Goal: Information Seeking & Learning: Check status

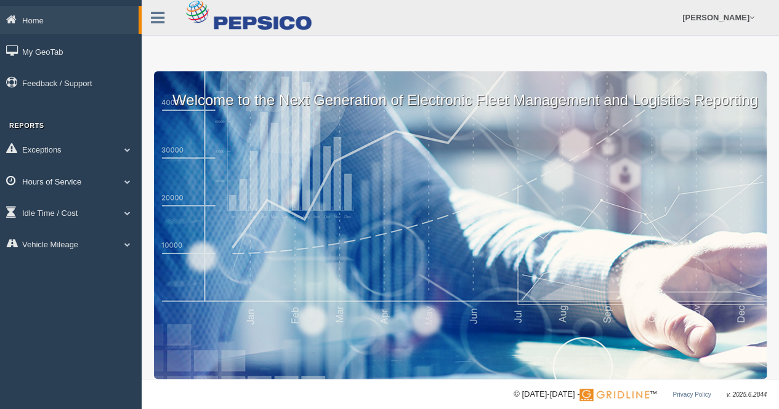
click at [36, 180] on link "Hours of Service" at bounding box center [71, 181] width 142 height 28
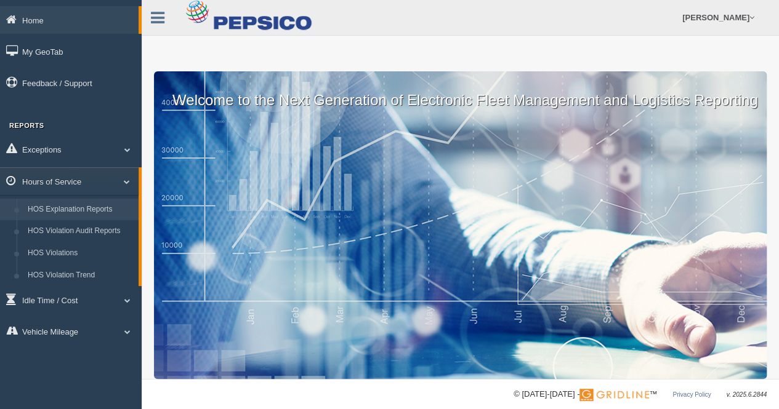
click at [63, 208] on link "HOS Explanation Reports" at bounding box center [80, 210] width 116 height 22
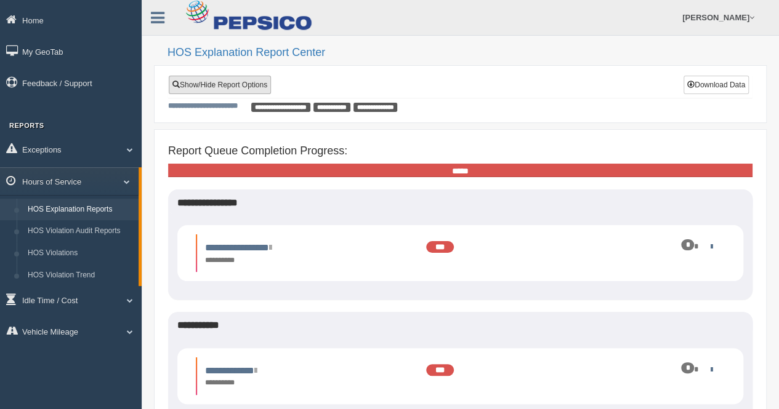
click at [230, 85] on link "Show/Hide Report Options" at bounding box center [220, 85] width 102 height 18
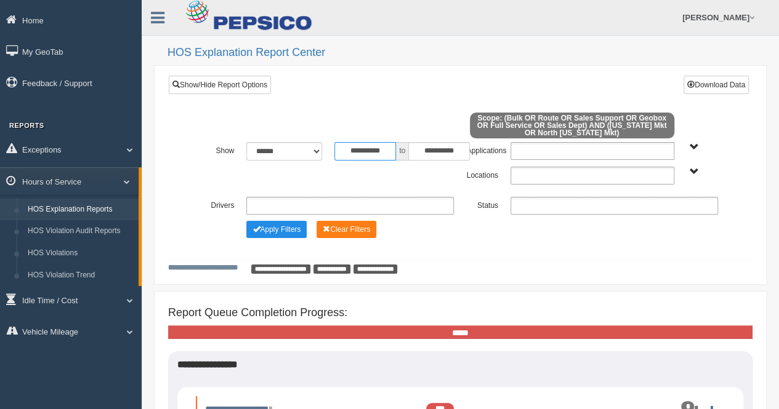
click at [384, 153] on input "**********" at bounding box center [365, 151] width 62 height 18
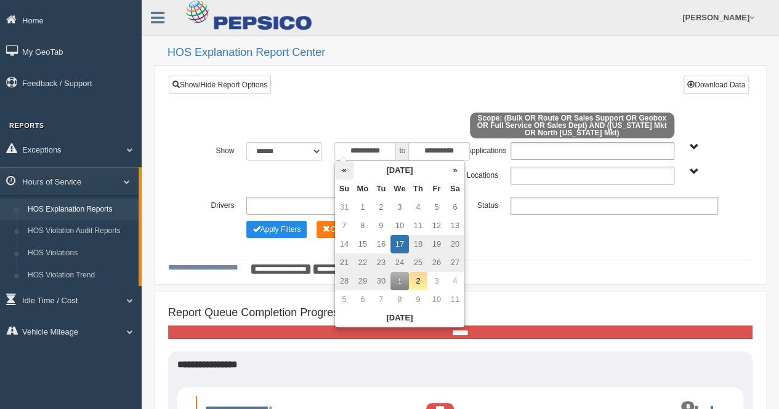
click at [347, 173] on th "«" at bounding box center [344, 170] width 18 height 18
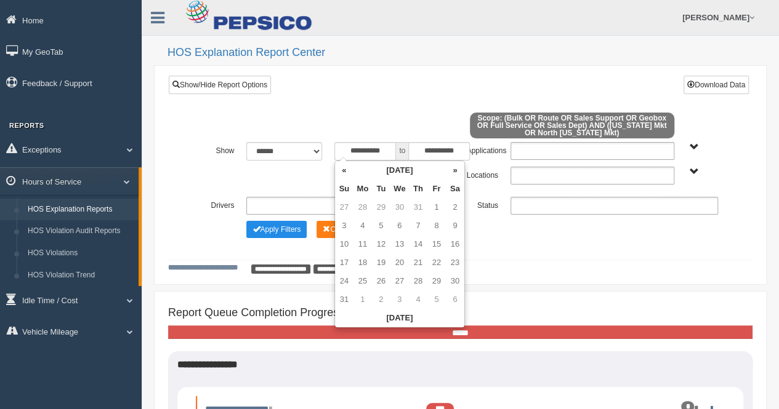
click at [347, 173] on th "«" at bounding box center [344, 170] width 18 height 18
click at [347, 171] on th "«" at bounding box center [344, 170] width 18 height 18
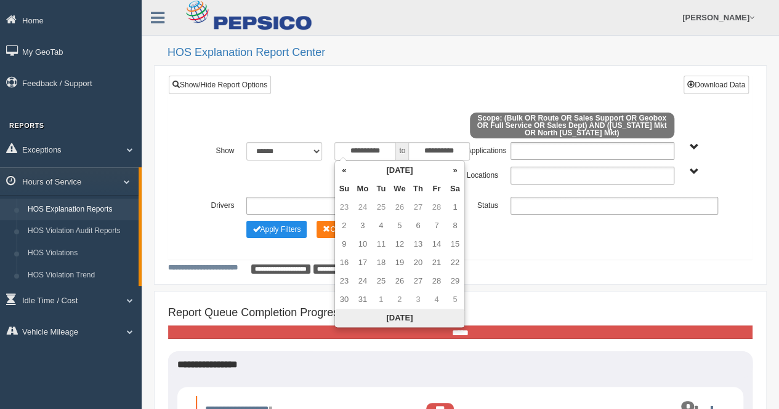
click at [403, 316] on th "Today" at bounding box center [399, 318] width 129 height 18
click at [398, 318] on th "Today" at bounding box center [399, 318] width 129 height 18
click at [399, 203] on td "1" at bounding box center [399, 207] width 18 height 18
click at [345, 171] on th "«" at bounding box center [344, 170] width 18 height 18
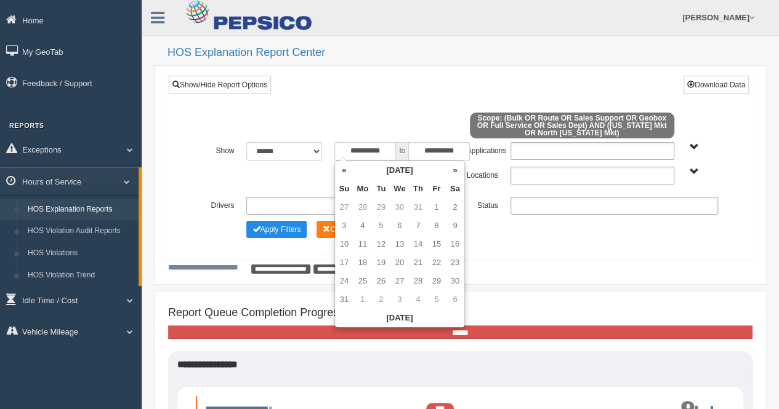
click at [345, 171] on th "«" at bounding box center [344, 170] width 18 height 18
click at [344, 169] on th "«" at bounding box center [344, 170] width 18 height 18
click at [379, 209] on td "1" at bounding box center [381, 207] width 18 height 18
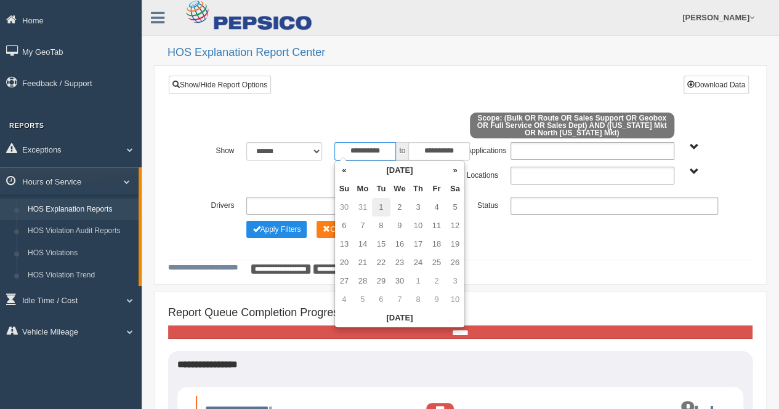
type input "**********"
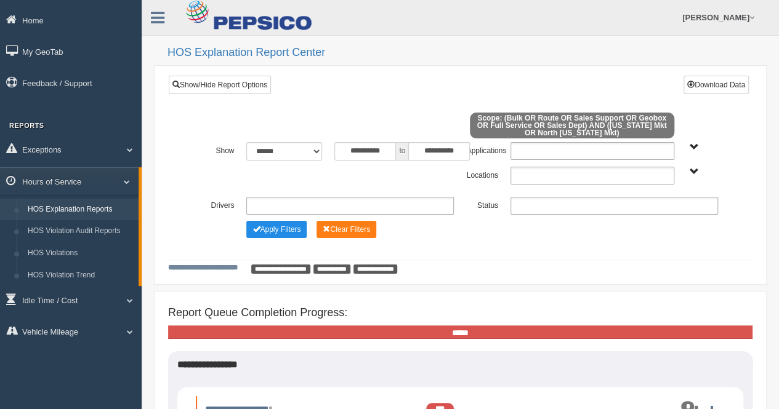
click at [286, 175] on div "**********" at bounding box center [460, 176] width 528 height 18
click at [449, 180] on div "**********" at bounding box center [460, 176] width 528 height 18
click at [550, 175] on ul at bounding box center [592, 176] width 164 height 18
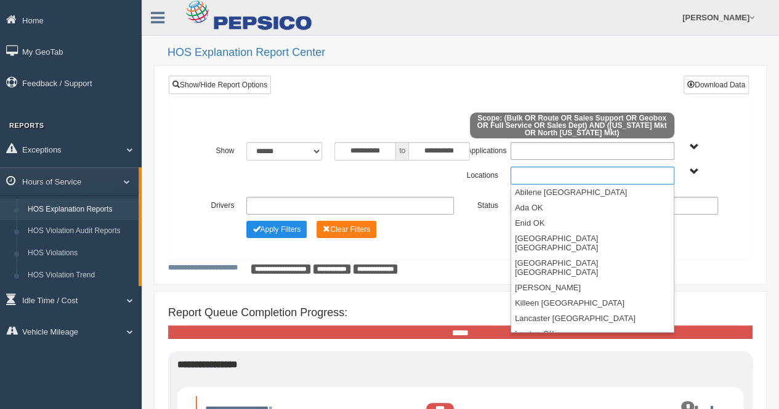
type input "**********"
click at [479, 173] on label "Locations" at bounding box center [482, 174] width 44 height 15
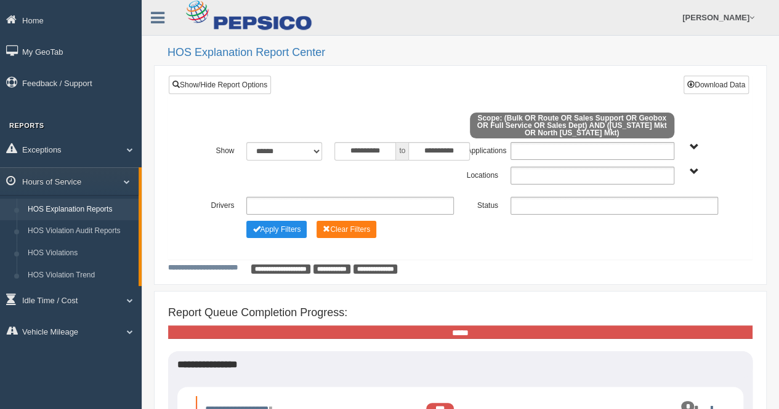
click at [537, 176] on input "text" at bounding box center [556, 175] width 85 height 15
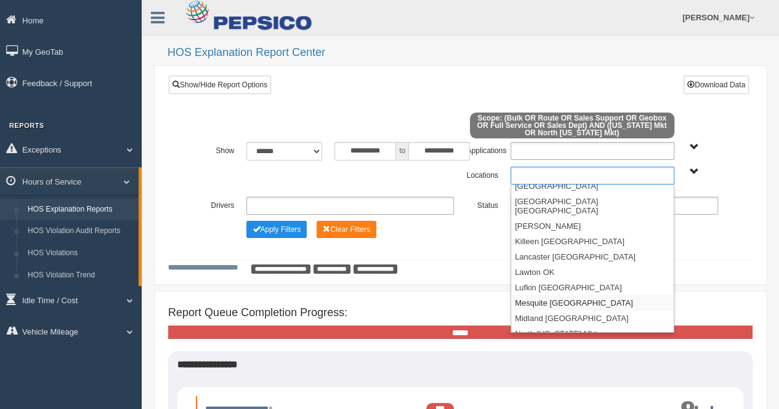
scroll to position [123, 0]
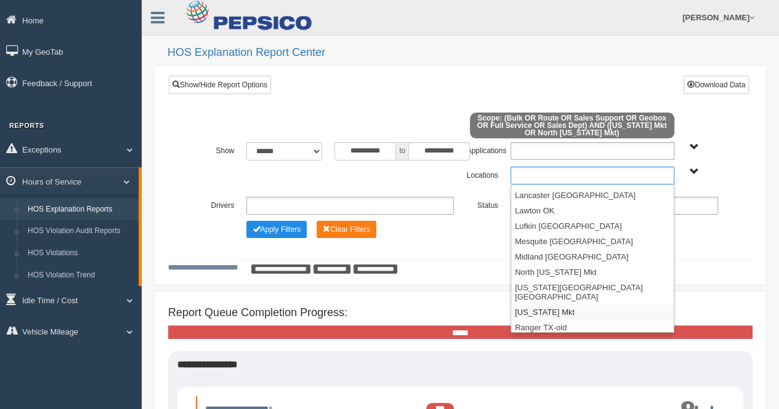
click at [536, 305] on li "[US_STATE] Mkt" at bounding box center [592, 312] width 163 height 15
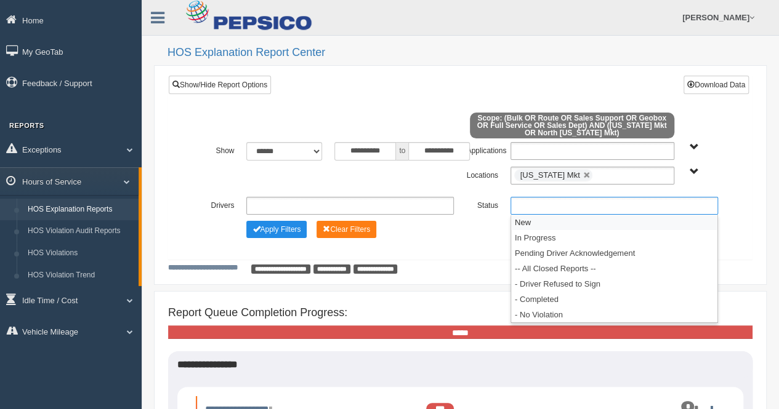
click at [517, 205] on ul at bounding box center [613, 206] width 207 height 18
click at [536, 222] on li "New" at bounding box center [614, 222] width 206 height 15
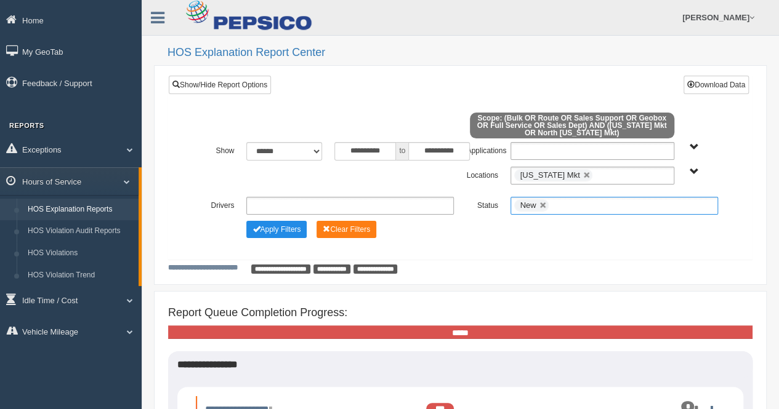
click at [560, 205] on input "text" at bounding box center [559, 205] width 15 height 15
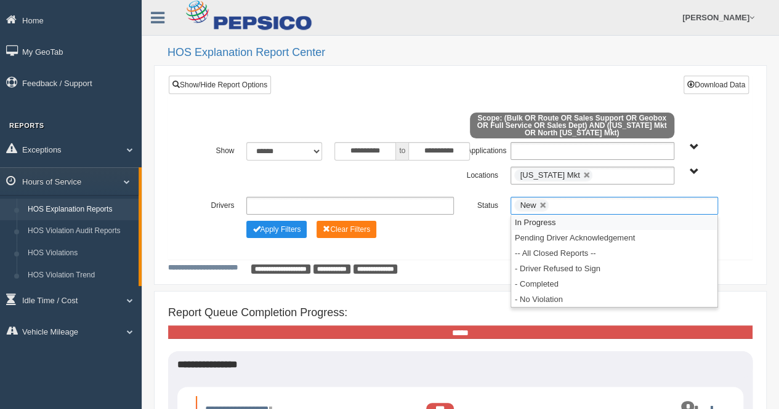
click at [538, 219] on li "In Progress" at bounding box center [614, 222] width 206 height 15
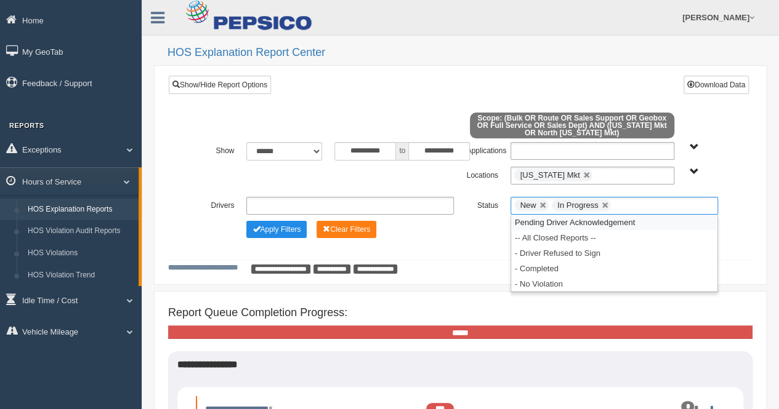
click at [540, 219] on li "Pending Driver Acknowledgement" at bounding box center [614, 222] width 206 height 15
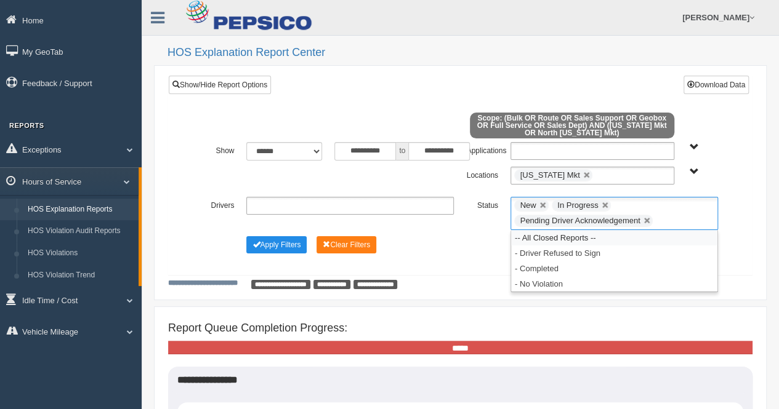
click at [542, 233] on li "-- All Closed Reports --" at bounding box center [614, 237] width 206 height 15
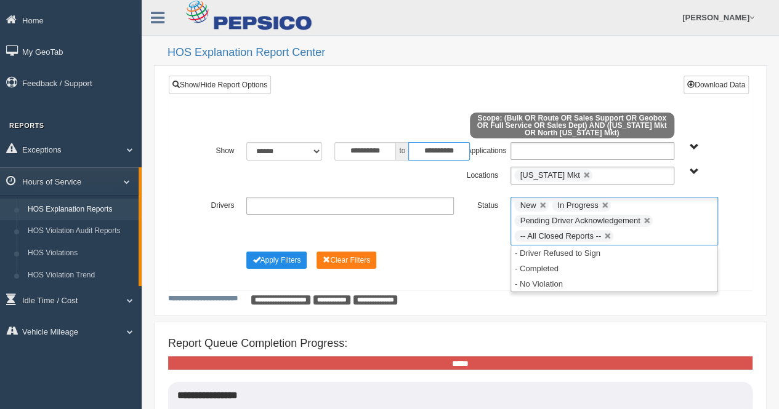
click at [442, 152] on input "**********" at bounding box center [439, 151] width 62 height 18
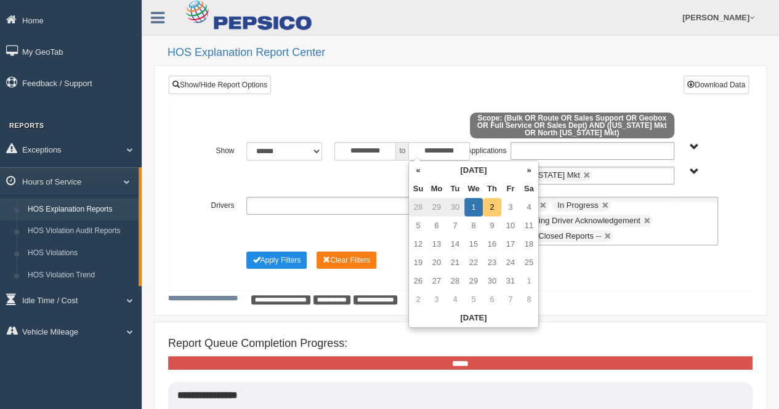
click at [488, 204] on td "2" at bounding box center [492, 207] width 18 height 18
type input "**********"
click at [734, 163] on div "**********" at bounding box center [460, 194] width 565 height 174
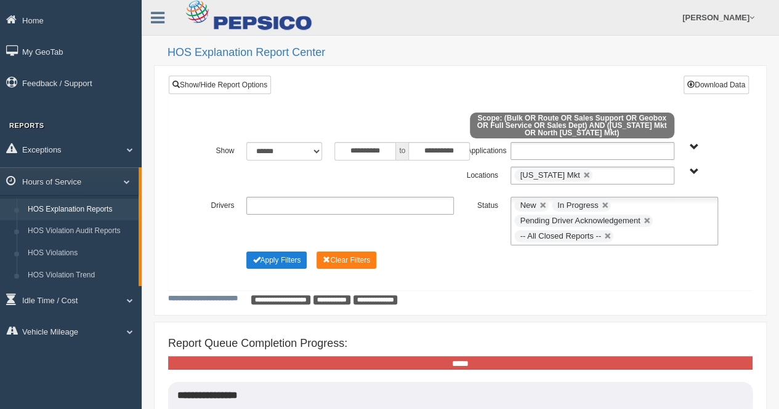
click at [283, 256] on button "Apply Filters" at bounding box center [276, 260] width 60 height 17
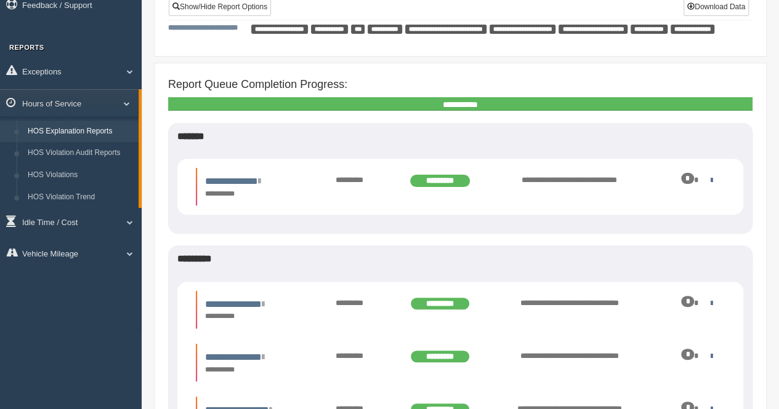
scroll to position [123, 0]
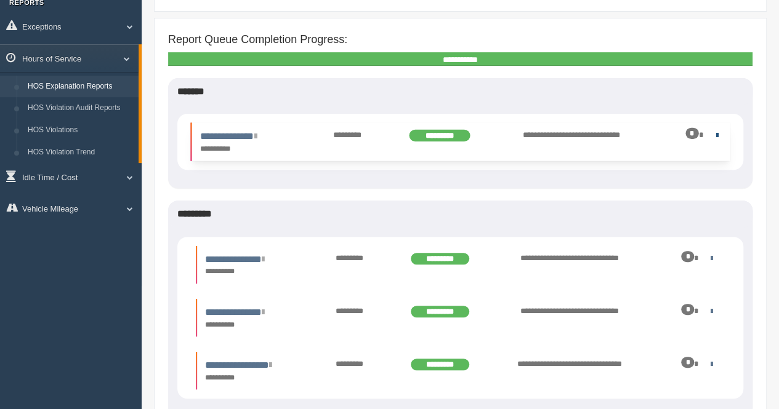
click at [712, 132] on link at bounding box center [714, 135] width 8 height 8
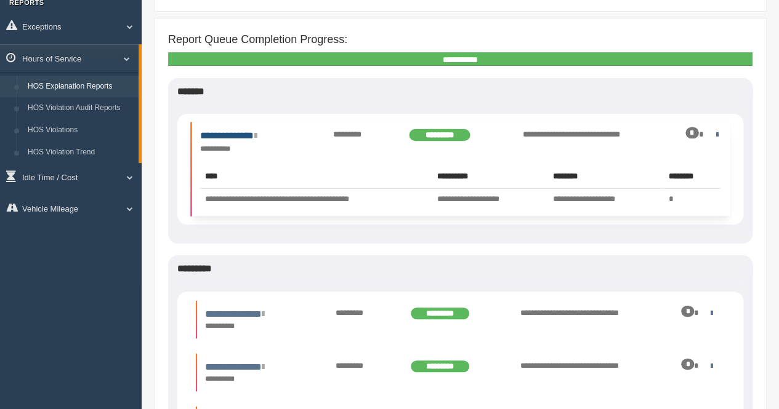
click at [235, 135] on link "**********" at bounding box center [228, 135] width 57 height 9
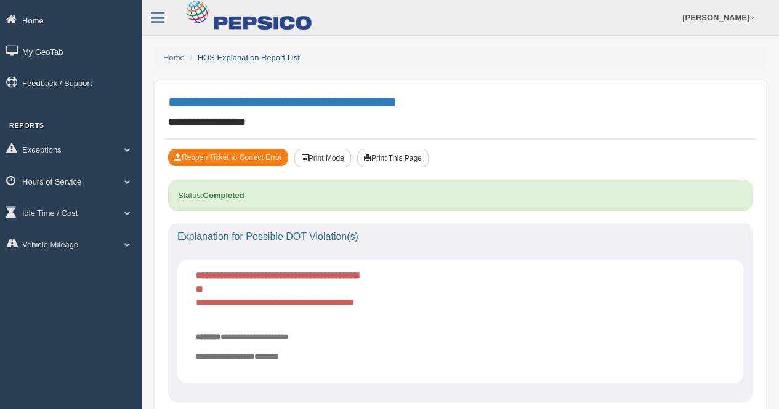
click at [227, 60] on link "HOS Explanation Report List" at bounding box center [249, 57] width 102 height 9
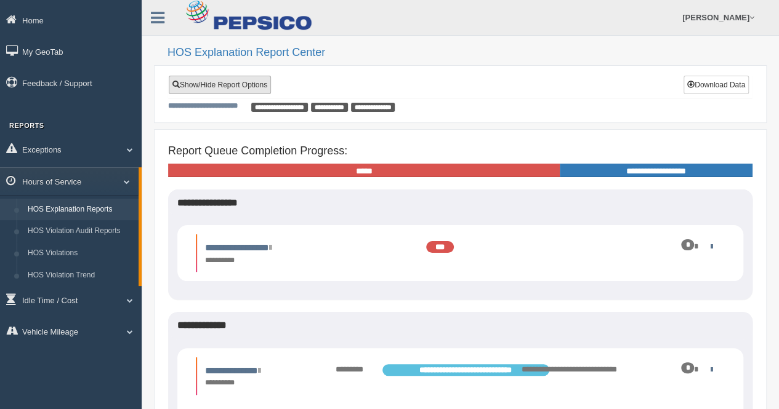
click at [228, 78] on link "Show/Hide Report Options" at bounding box center [220, 85] width 102 height 18
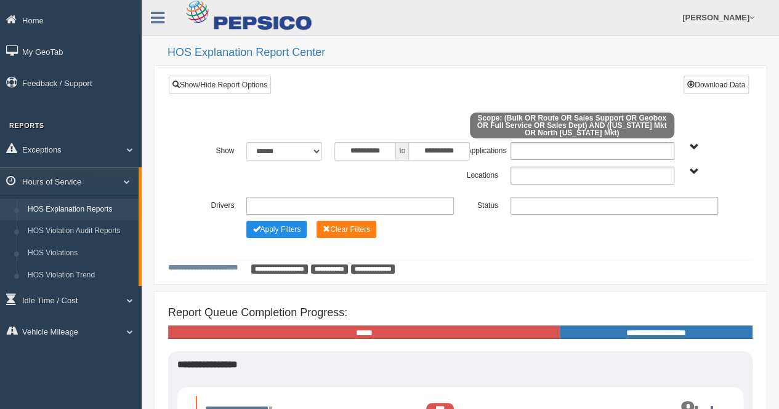
click at [548, 180] on ul at bounding box center [592, 176] width 164 height 18
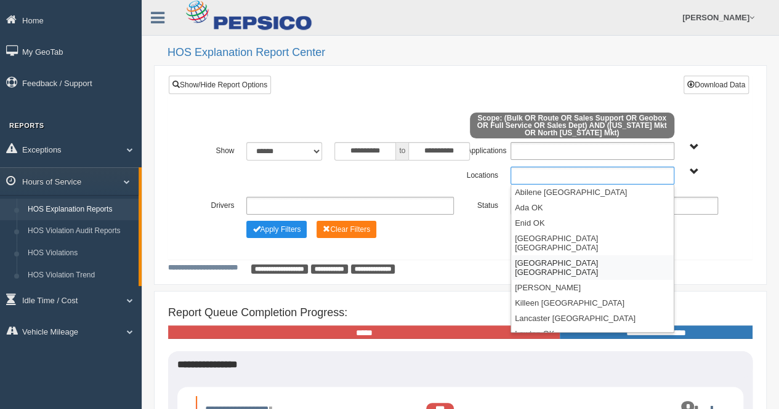
scroll to position [123, 0]
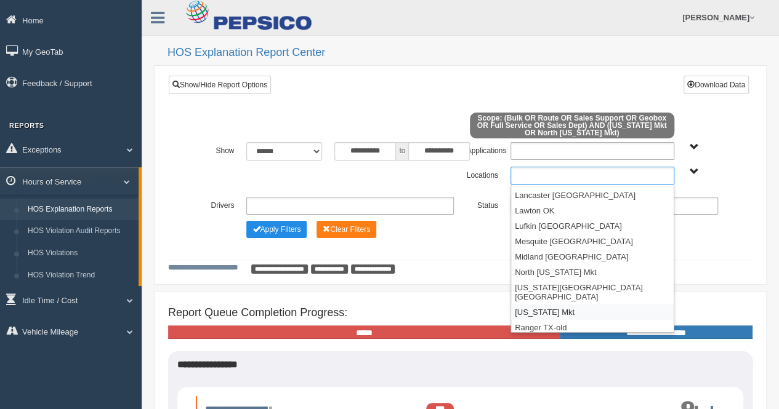
click at [563, 305] on li "[US_STATE] Mkt" at bounding box center [592, 312] width 163 height 15
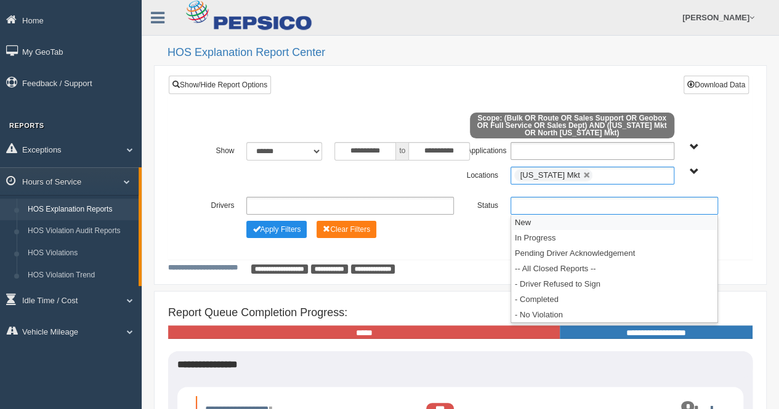
click at [555, 201] on ul at bounding box center [613, 206] width 207 height 18
click at [553, 217] on li "New" at bounding box center [614, 222] width 206 height 15
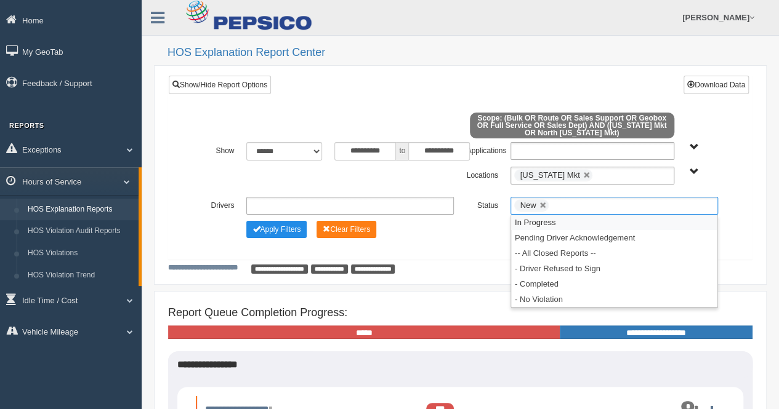
click at [554, 225] on li "In Progress" at bounding box center [614, 222] width 206 height 15
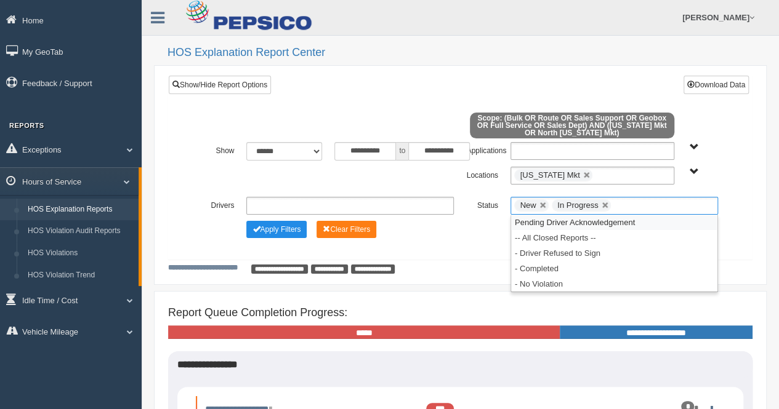
click at [554, 225] on li "Pending Driver Acknowledgement" at bounding box center [614, 222] width 206 height 15
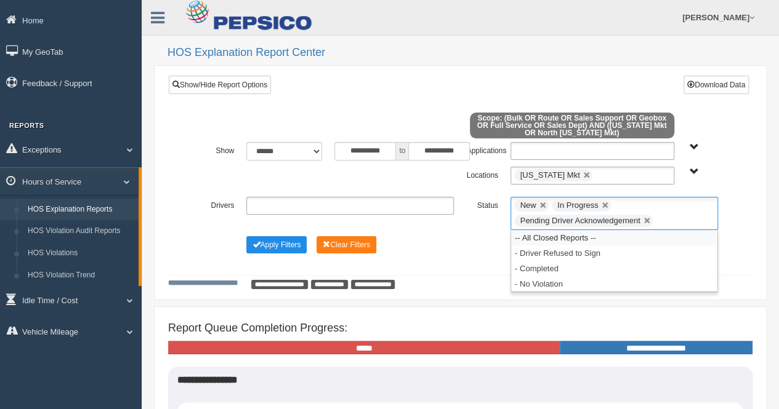
click at [556, 238] on li "-- All Closed Reports --" at bounding box center [614, 237] width 206 height 15
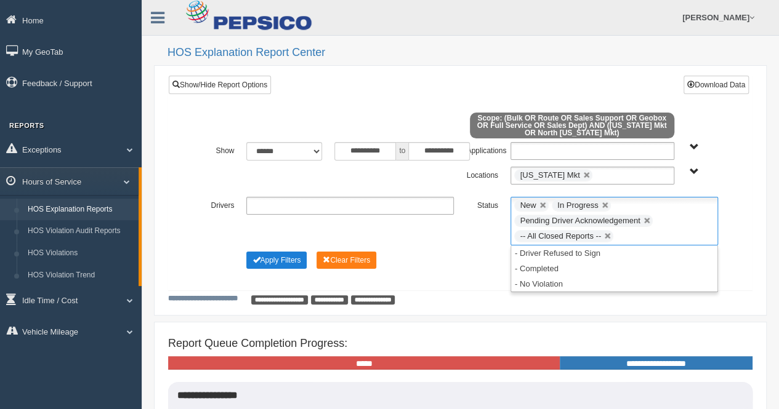
click at [287, 260] on button "Apply Filters" at bounding box center [276, 260] width 60 height 17
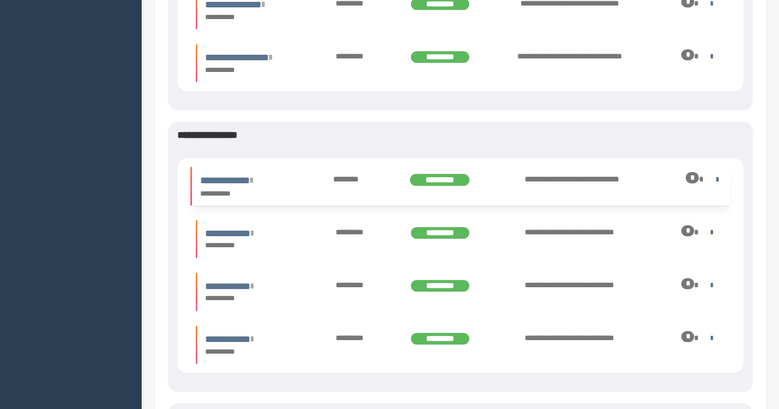
scroll to position [492, 0]
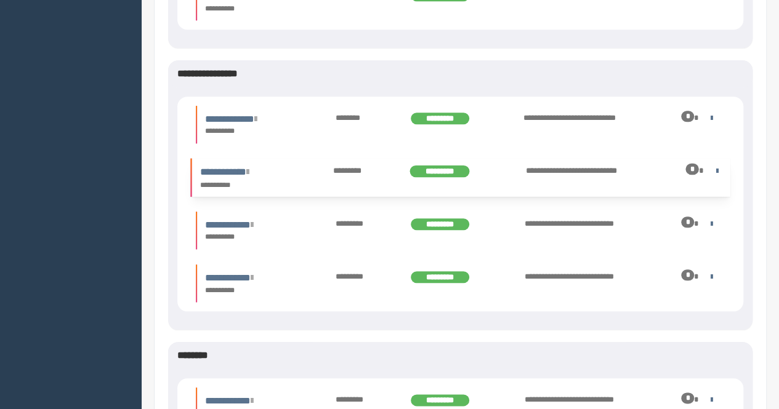
click at [722, 172] on div "*" at bounding box center [682, 170] width 89 height 12
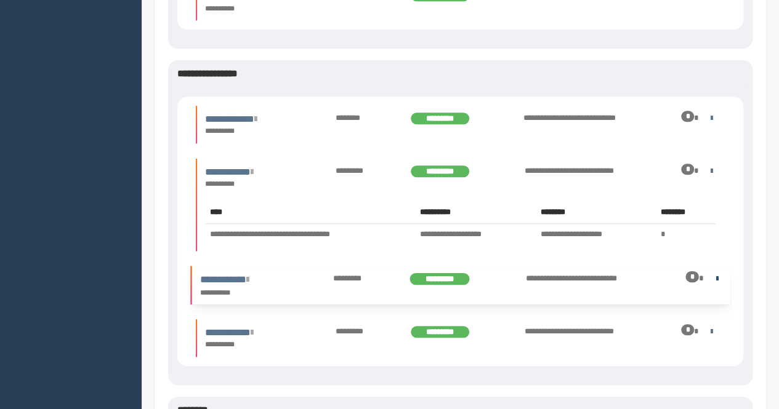
click at [718, 281] on link at bounding box center [714, 278] width 8 height 8
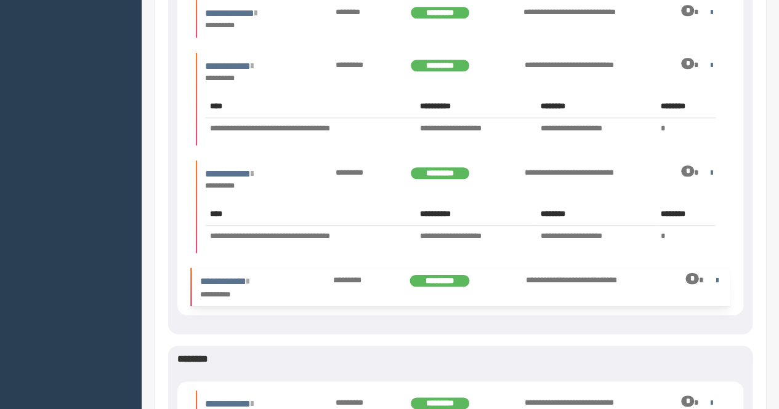
scroll to position [616, 0]
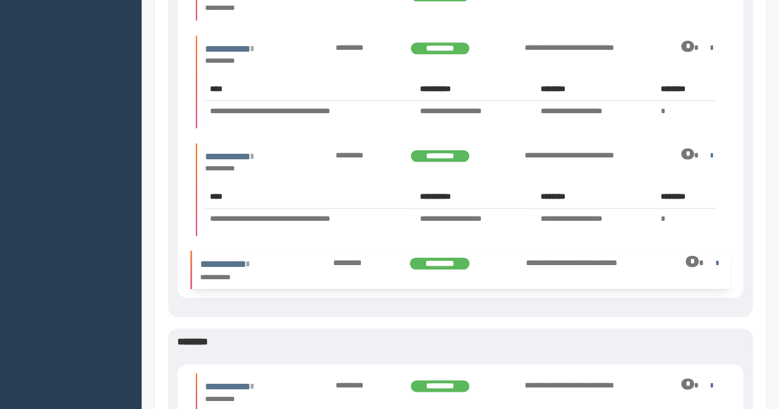
click at [718, 259] on div "*" at bounding box center [682, 263] width 76 height 12
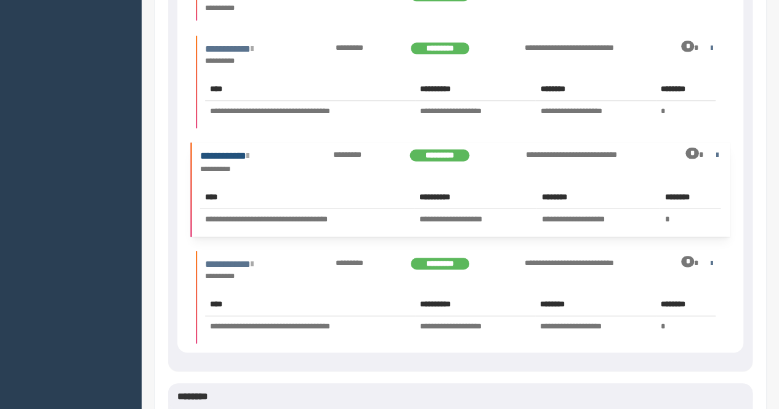
click at [241, 151] on link "**********" at bounding box center [224, 155] width 49 height 9
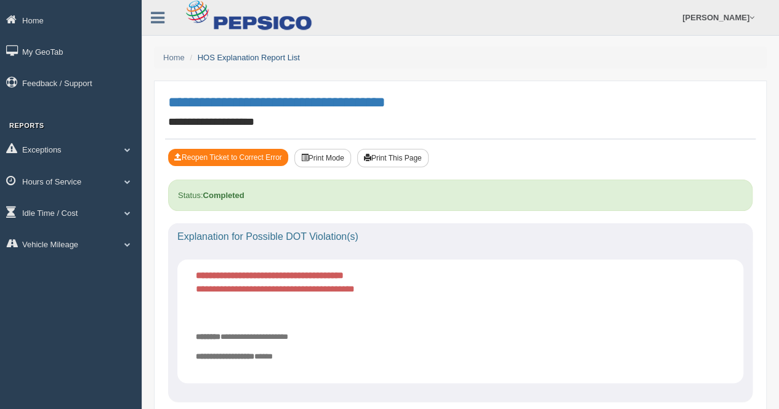
click at [238, 55] on link "HOS Explanation Report List" at bounding box center [249, 57] width 102 height 9
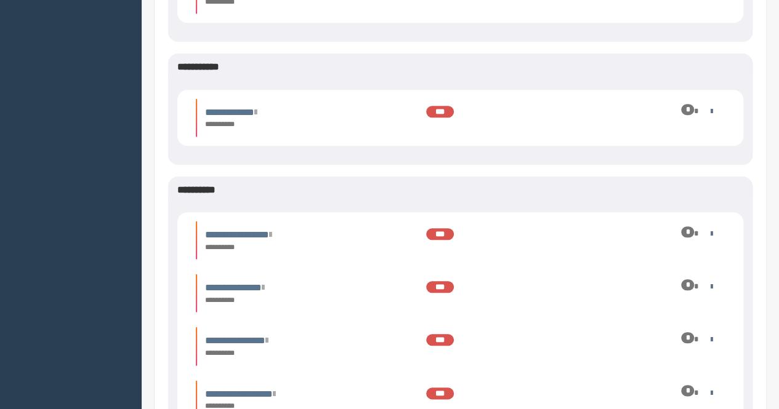
scroll to position [554, 0]
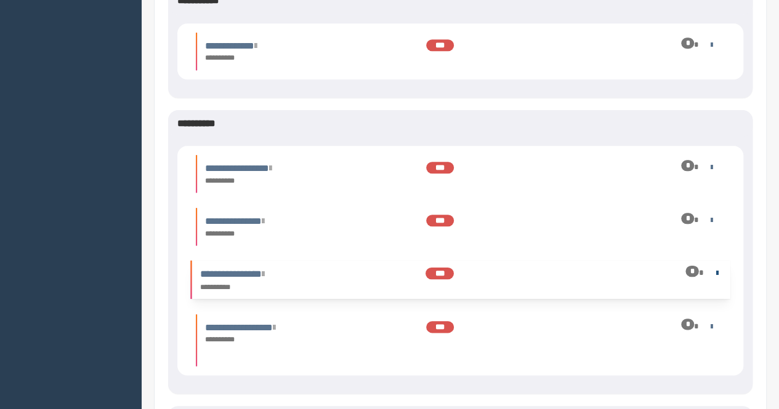
click at [717, 274] on link at bounding box center [714, 273] width 8 height 8
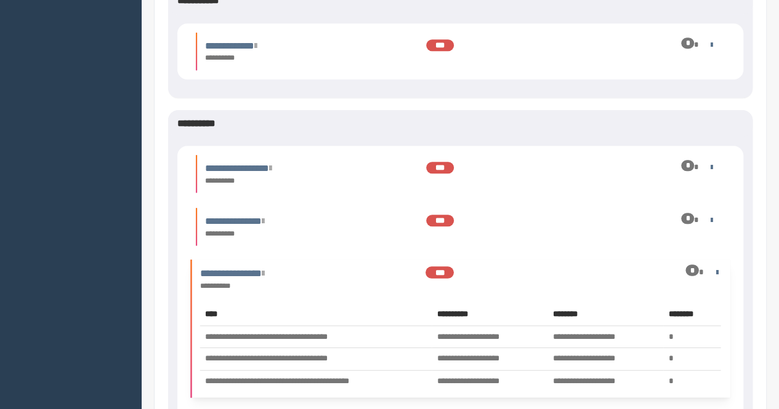
click at [712, 266] on div "*" at bounding box center [682, 272] width 76 height 12
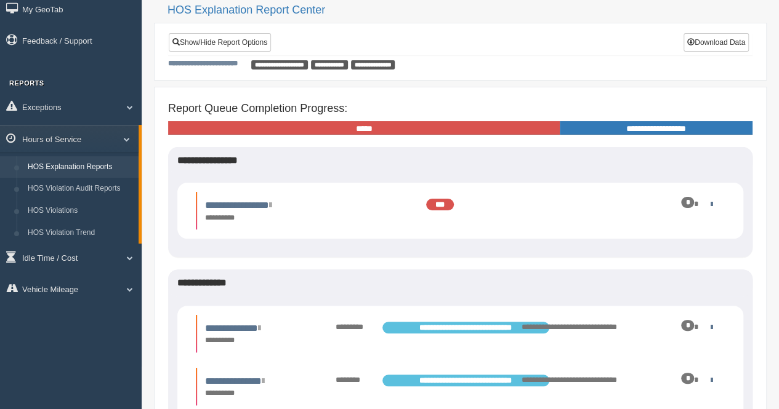
scroll to position [41, 0]
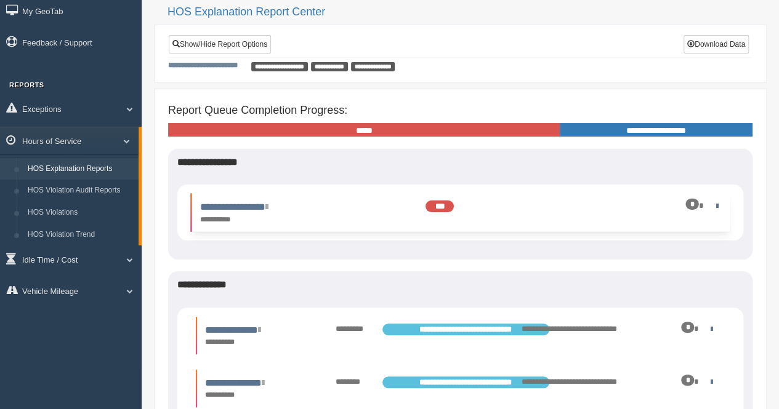
click at [718, 202] on link at bounding box center [714, 206] width 8 height 8
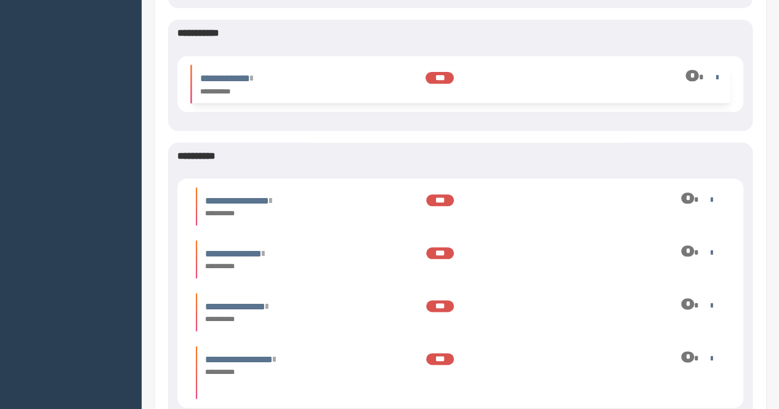
scroll to position [595, 0]
